Goal: Task Accomplishment & Management: Manage account settings

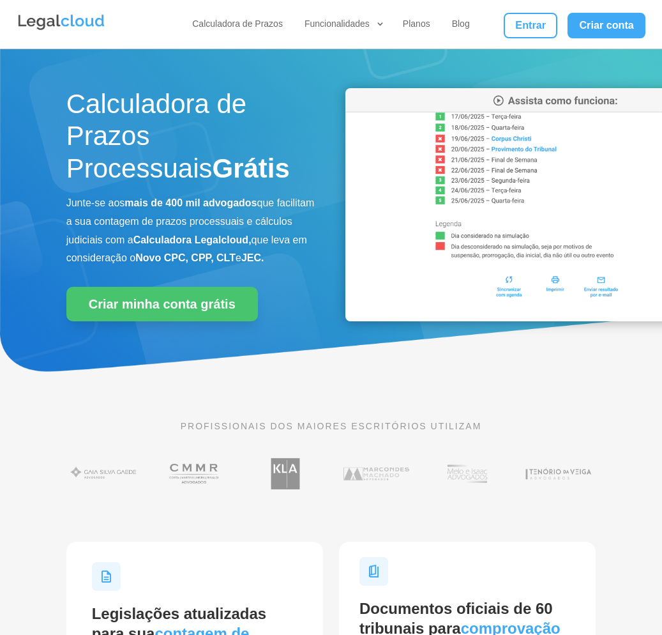
click at [527, 39] on div "Calculadora de Prazos Funcionalidades Calculadora de Prazos DJEN/DJE Prazos e A…" at bounding box center [331, 24] width 629 height 49
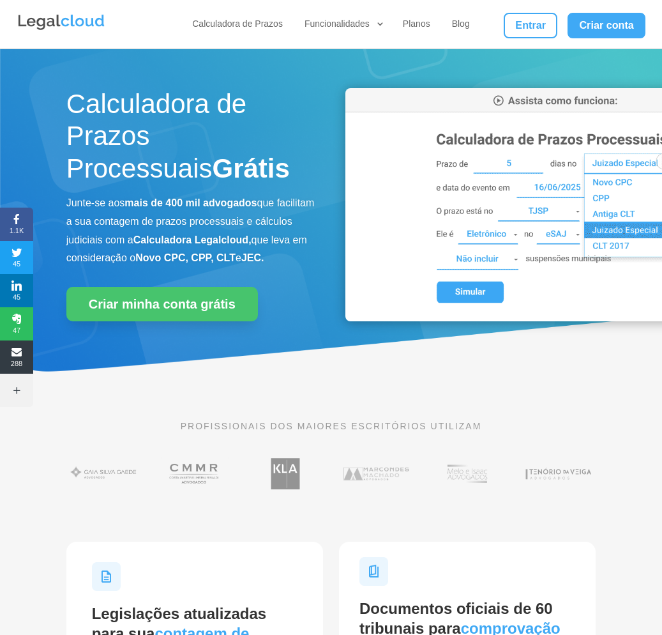
click at [527, 38] on div "Calculadora de Prazos Funcionalidades Calculadora de Prazos DJEN/DJE Prazos e A…" at bounding box center [331, 24] width 629 height 49
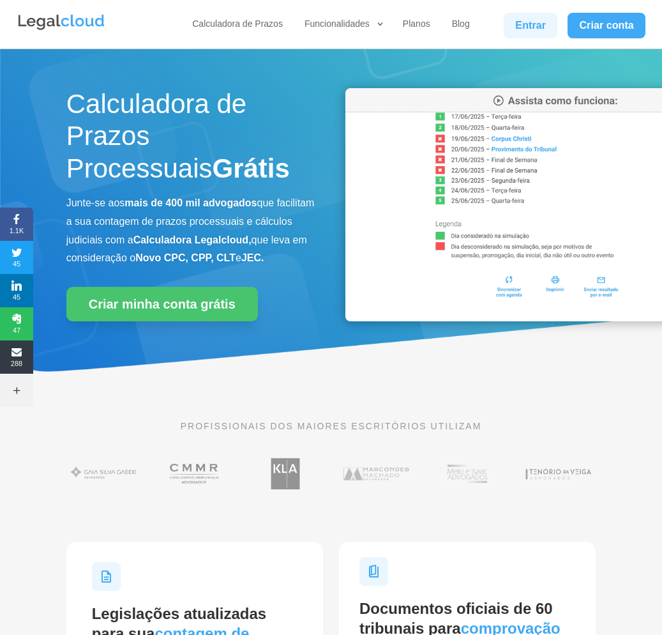
click at [529, 29] on link "Entrar" at bounding box center [531, 26] width 54 height 26
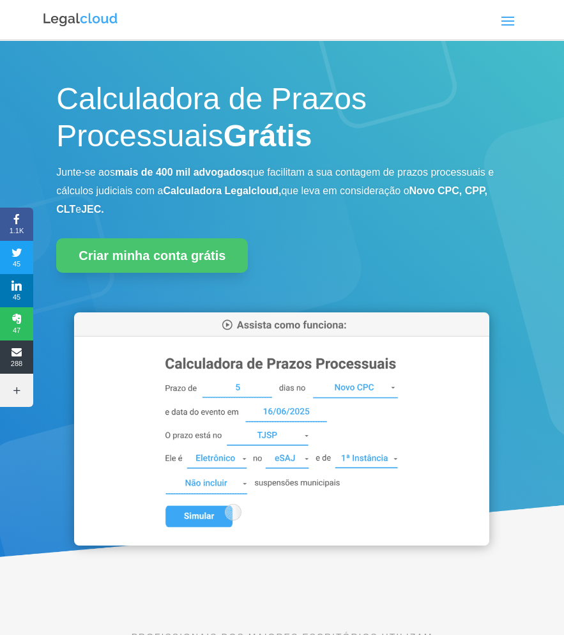
click at [512, 24] on span at bounding box center [508, 20] width 20 height 20
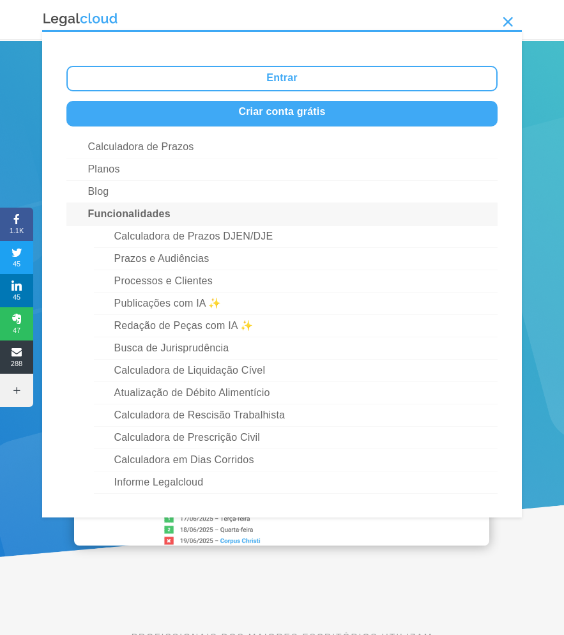
click at [291, 91] on ul "Entrar Criar conta grátis Calculadora de Prazos Planos Blog Funcionalidades Cal…" at bounding box center [282, 273] width 480 height 487
click at [291, 86] on link "Entrar" at bounding box center [282, 79] width 432 height 26
